Goal: Task Accomplishment & Management: Manage account settings

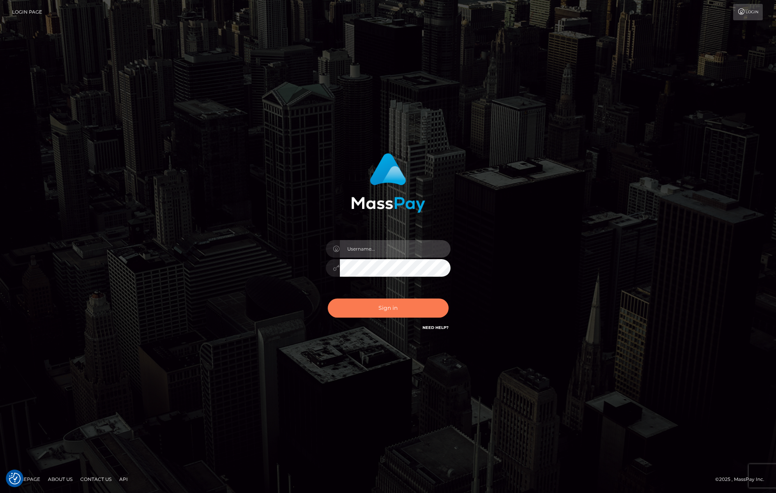
type input "[PERSON_NAME][DOMAIN_NAME]"
click at [392, 309] on button "Sign in" at bounding box center [388, 308] width 121 height 19
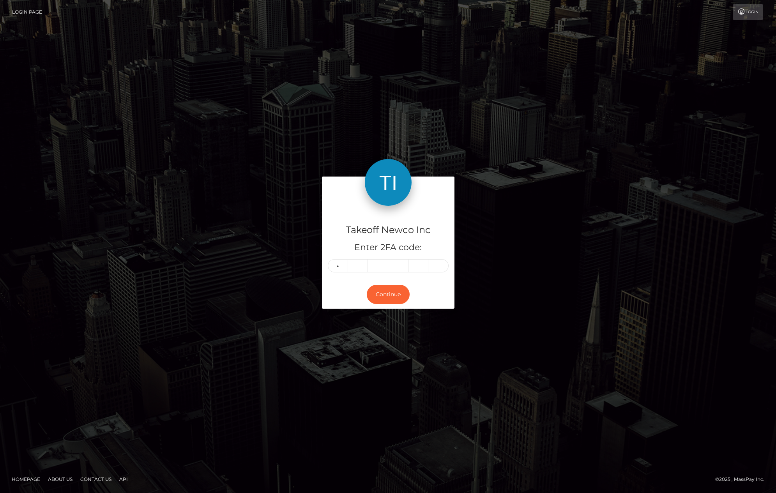
type input "1"
type input "9"
type input "6"
type input "7"
type input "9"
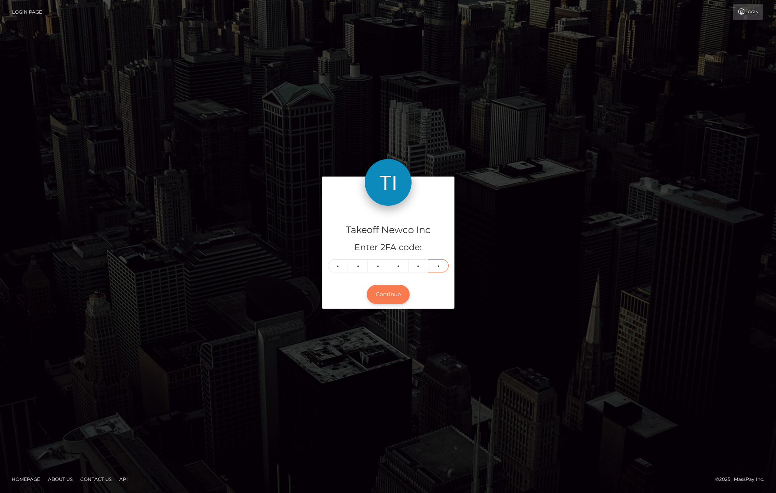
type input "6"
click at [392, 295] on button "Continue" at bounding box center [388, 294] width 43 height 19
